Goal: Answer question/provide support

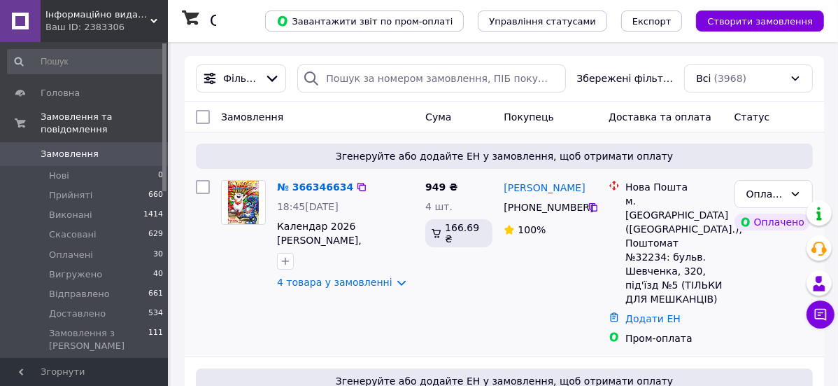
drag, startPoint x: 500, startPoint y: 179, endPoint x: 584, endPoint y: 204, distance: 88.1
click at [584, 204] on div "[PERSON_NAME] [PHONE_NUMBER]%" at bounding box center [550, 262] width 105 height 176
copy div "[PERSON_NAME] [PHONE_NUMBER]"
click at [310, 184] on link "№ 366346634" at bounding box center [315, 186] width 76 height 11
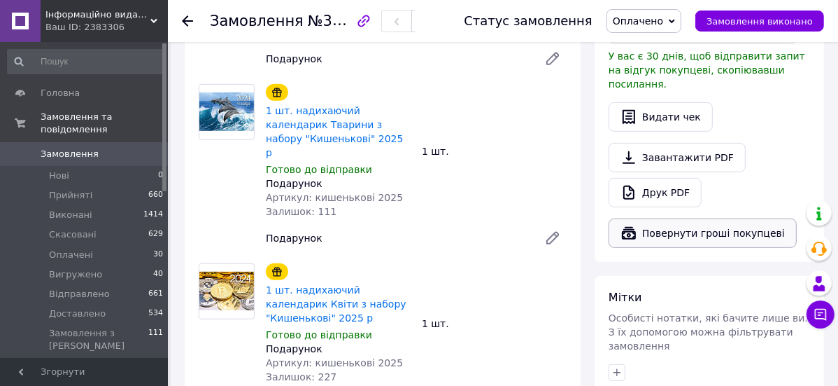
scroll to position [233, 0]
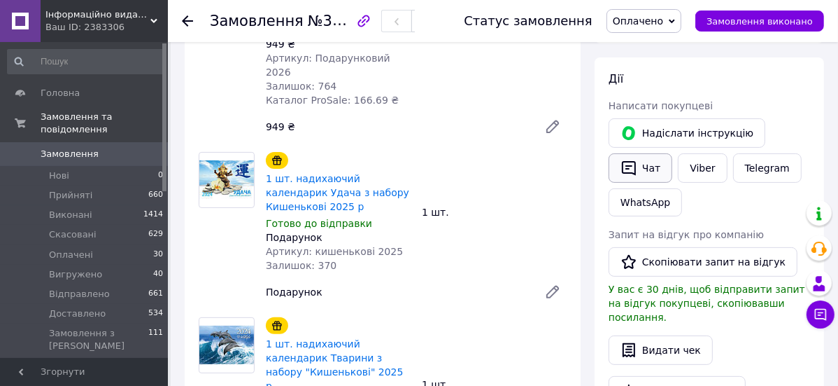
click at [642, 166] on button "Чат" at bounding box center [641, 167] width 64 height 29
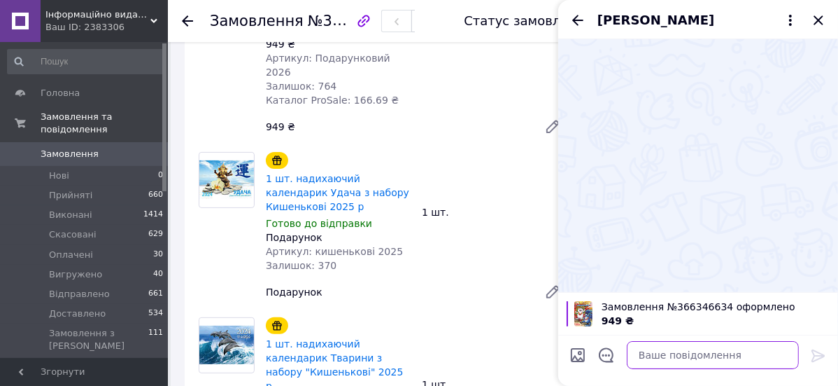
click at [661, 353] on textarea at bounding box center [713, 355] width 172 height 28
paste textarea "💻🌟 Добрий день. Це інтернет магазин Діана плюс. Скажіть будь ласка, Ви підтверд…"
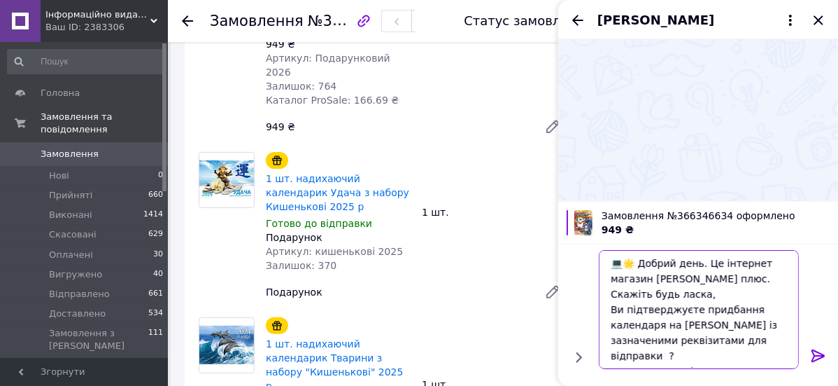
scroll to position [9, 0]
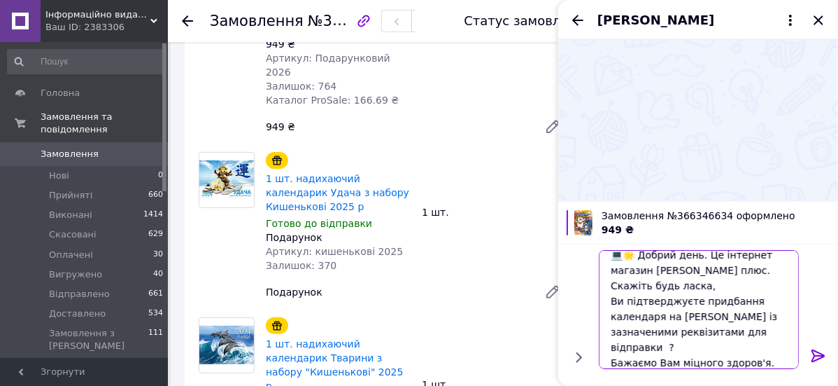
type textarea "💻🌟 Добрий день. Це інтернет магазин Діана плюс. Скажіть будь ласка, Ви підтверд…"
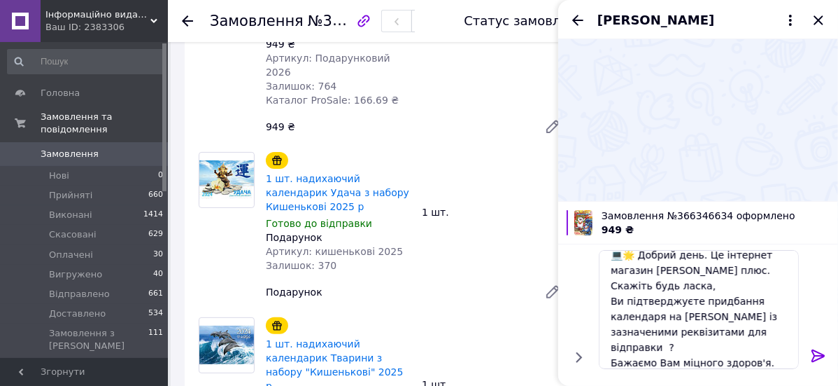
click at [817, 354] on icon at bounding box center [818, 355] width 17 height 17
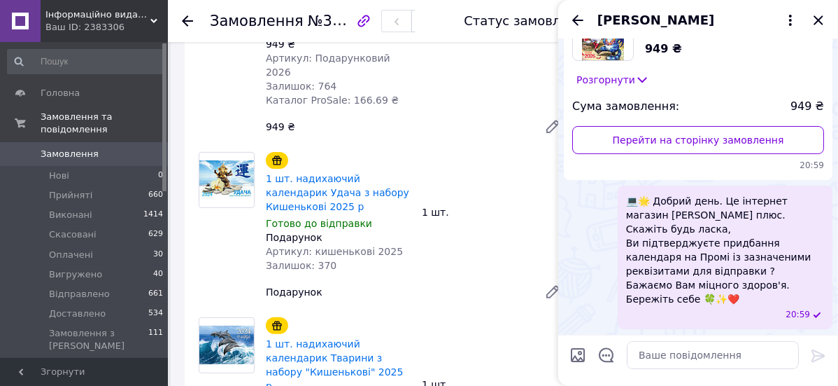
scroll to position [0, 0]
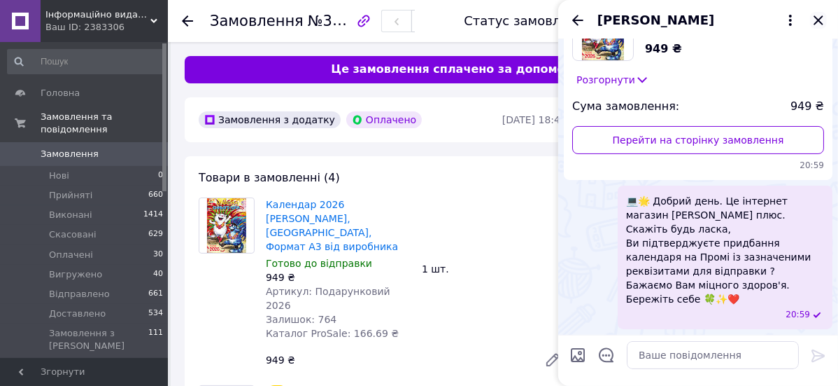
click at [819, 18] on icon "Закрити" at bounding box center [818, 20] width 17 height 17
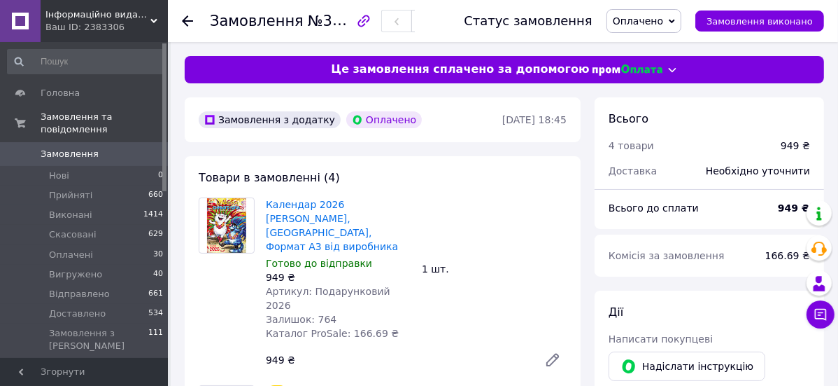
click at [675, 20] on icon at bounding box center [672, 21] width 6 height 6
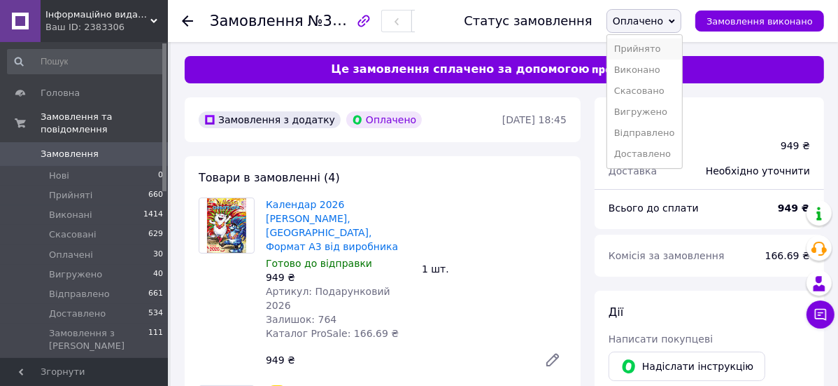
click at [655, 45] on li "Прийнято" at bounding box center [644, 48] width 75 height 21
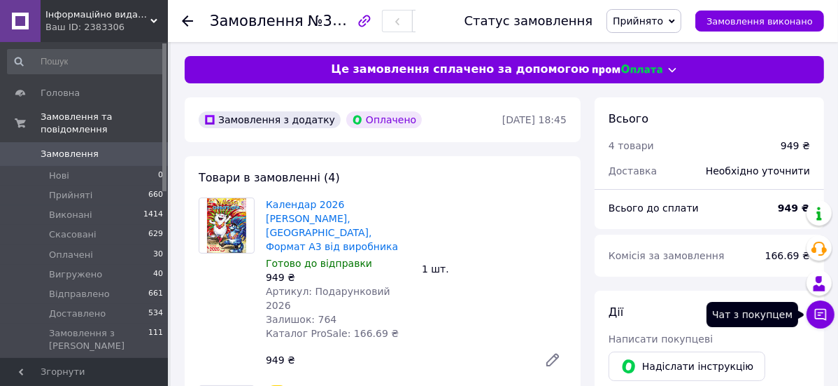
click at [819, 311] on icon at bounding box center [821, 314] width 14 height 14
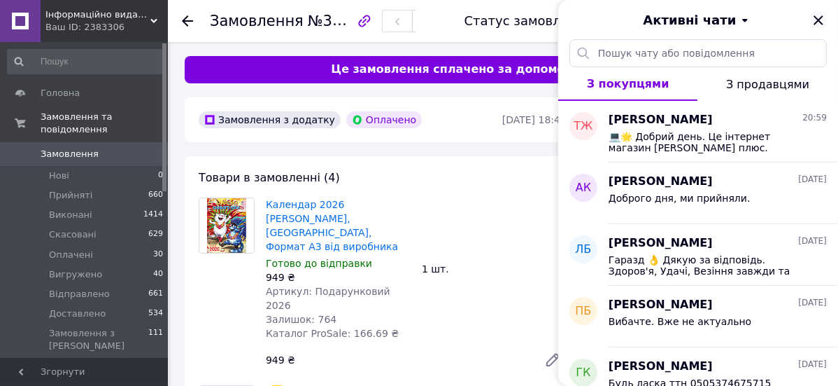
click at [817, 18] on icon "Закрити" at bounding box center [818, 20] width 17 height 17
